Goal: Task Accomplishment & Management: Manage account settings

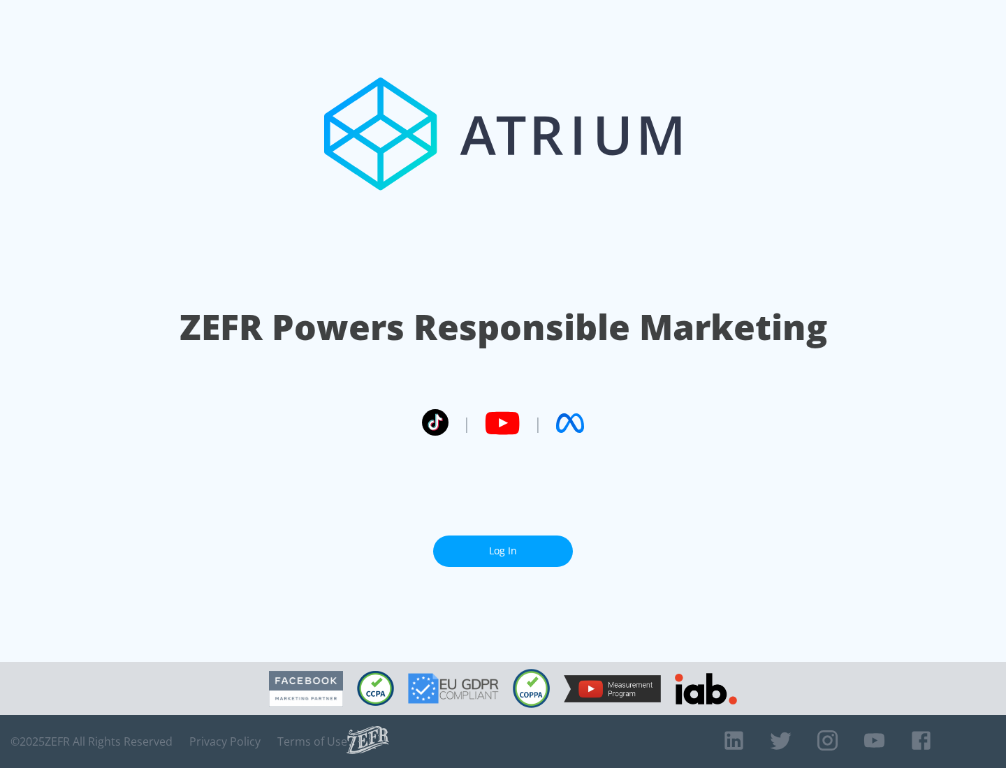
click at [503, 546] on link "Log In" at bounding box center [503, 551] width 140 height 31
